Goal: Book appointment/travel/reservation

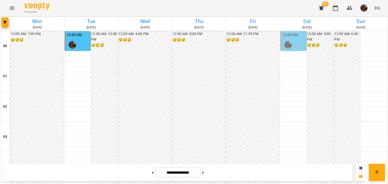
scroll to position [460, 0]
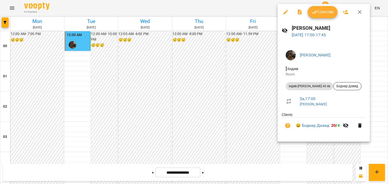
click at [324, 11] on span "Confirm" at bounding box center [323, 12] width 22 height 6
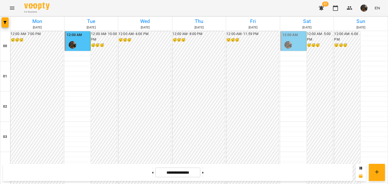
scroll to position [521, 0]
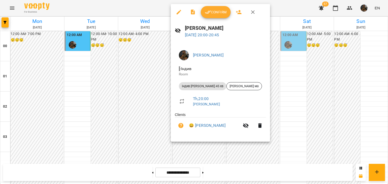
click at [119, 94] on div at bounding box center [194, 92] width 388 height 184
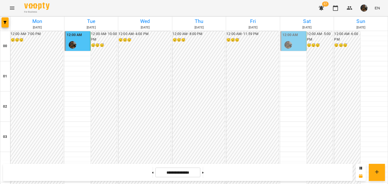
scroll to position [496, 0]
